Goal: Navigation & Orientation: Find specific page/section

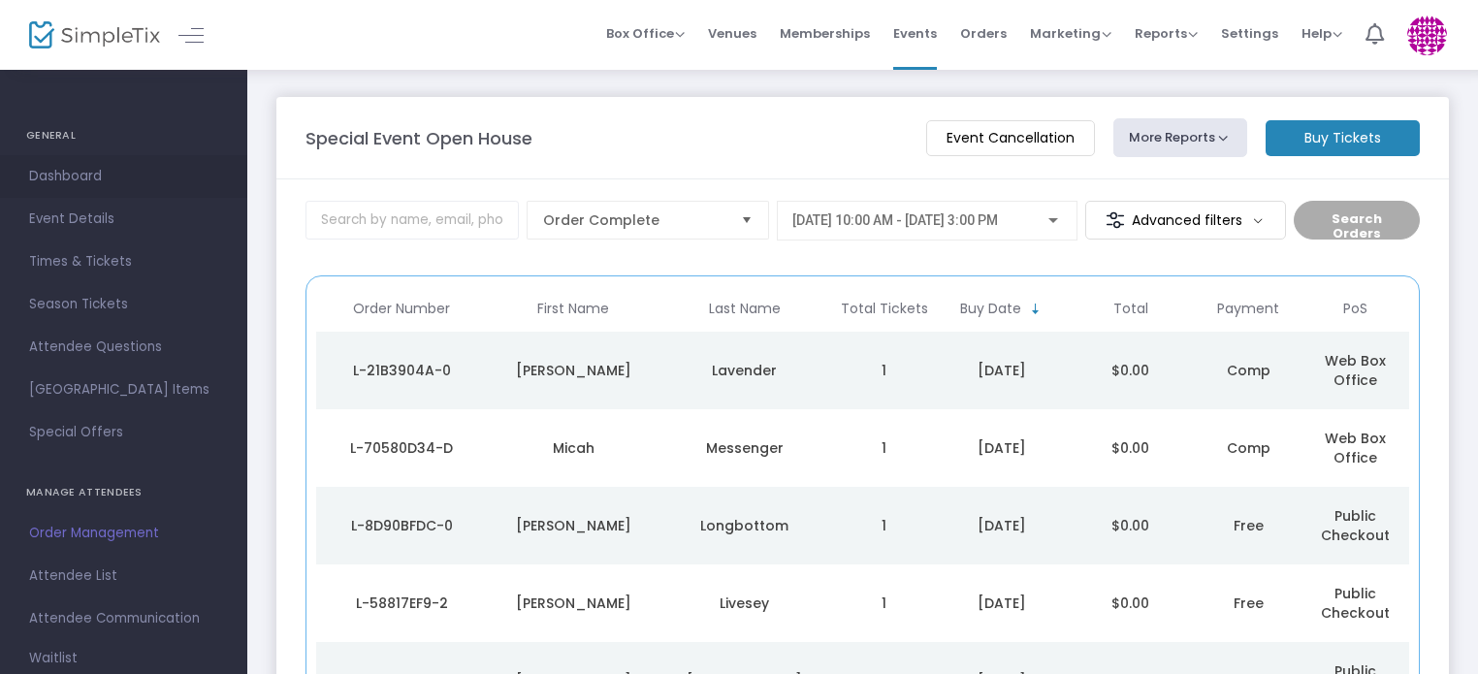
click at [57, 170] on span "Dashboard" at bounding box center [123, 176] width 189 height 25
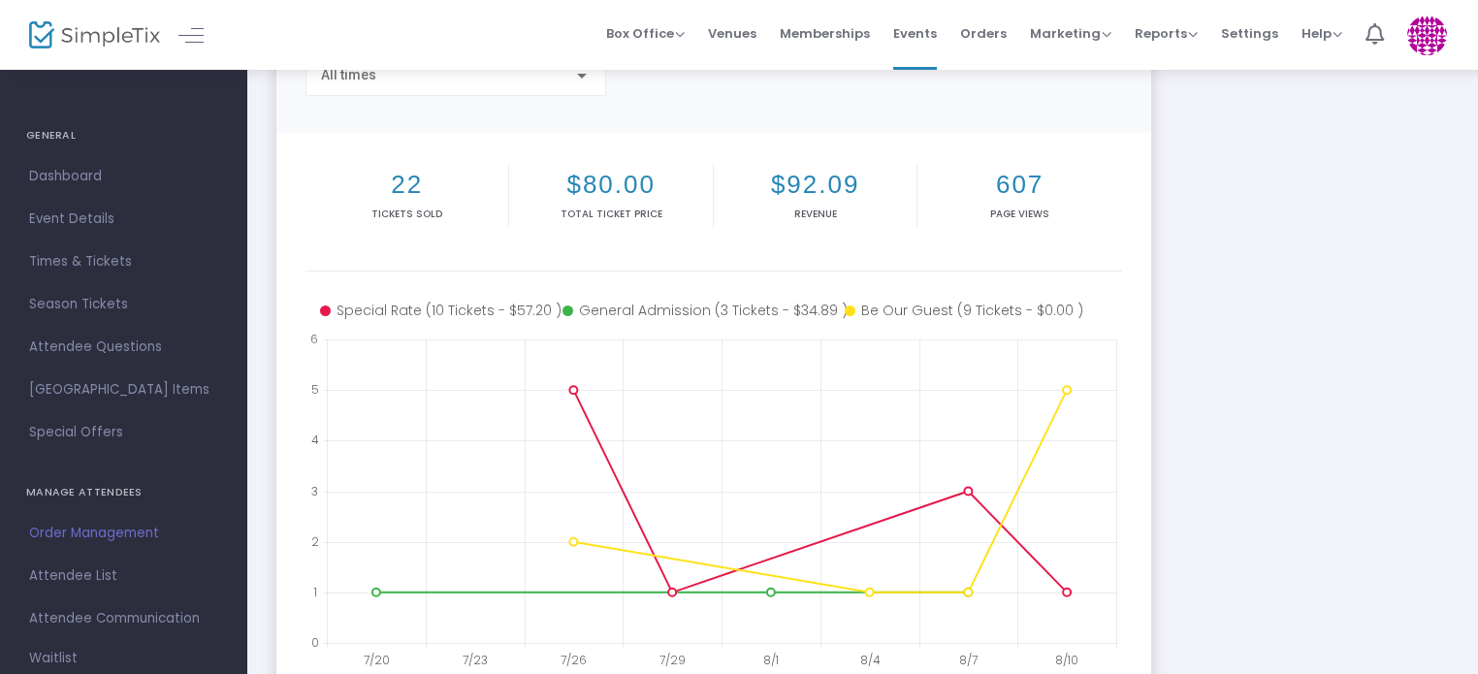
scroll to position [177, 0]
